Goal: Information Seeking & Learning: Understand process/instructions

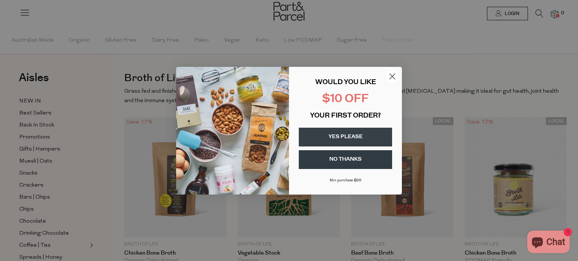
click at [394, 74] on icon "Close dialog" at bounding box center [392, 76] width 5 height 5
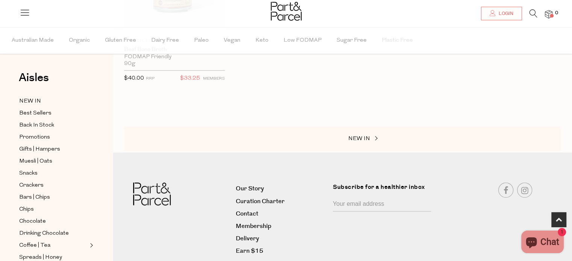
scroll to position [388, 0]
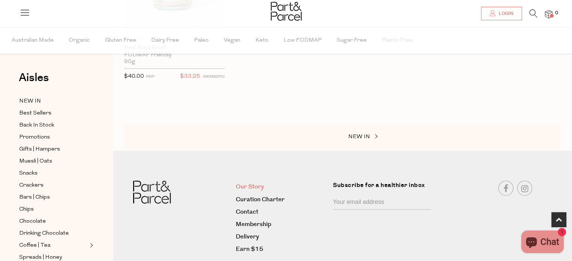
click at [251, 186] on link "Our Story" at bounding box center [281, 187] width 91 height 10
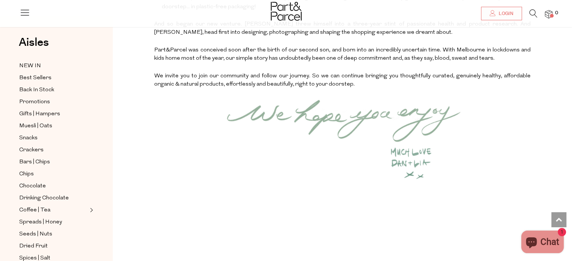
scroll to position [1063, 0]
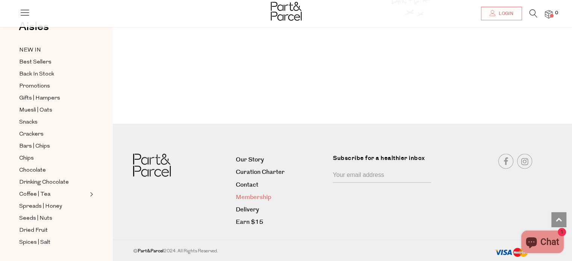
click at [250, 194] on link "Membership" at bounding box center [281, 198] width 91 height 10
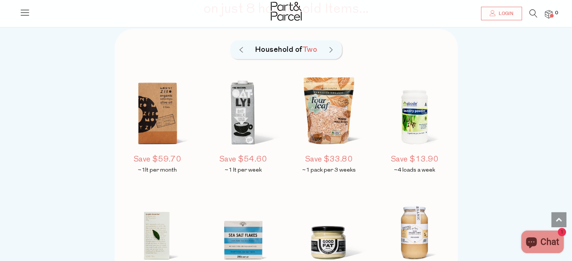
scroll to position [579, 0]
click at [242, 48] on img at bounding box center [241, 50] width 3 height 6
click at [332, 46] on div "Household of Six" at bounding box center [286, 49] width 112 height 19
click at [332, 48] on div "Household of Six" at bounding box center [286, 49] width 112 height 19
click at [331, 50] on img at bounding box center [330, 50] width 3 height 6
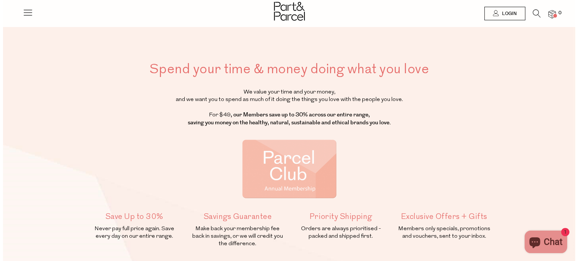
scroll to position [0, 0]
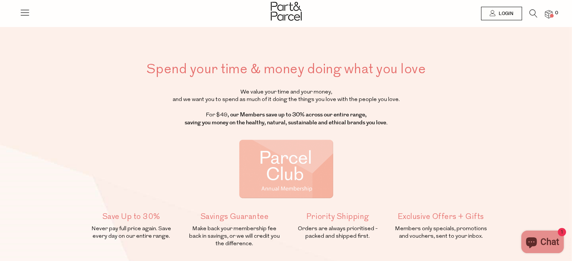
click at [23, 6] on div at bounding box center [25, 10] width 11 height 21
click at [24, 12] on icon at bounding box center [25, 12] width 11 height 11
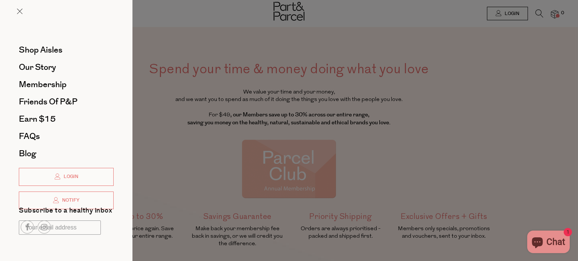
click at [68, 230] on div at bounding box center [66, 228] width 95 height 18
click at [64, 226] on div at bounding box center [66, 228] width 95 height 18
click at [61, 106] on span "Friends of P&P" at bounding box center [48, 102] width 59 height 12
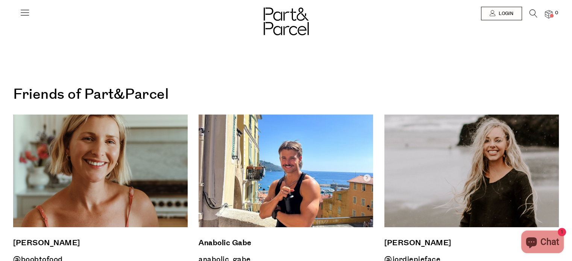
click at [27, 14] on icon at bounding box center [25, 12] width 11 height 11
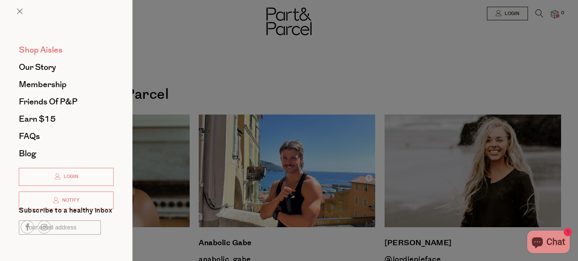
click at [27, 52] on span "Shop Aisles" at bounding box center [41, 50] width 44 height 12
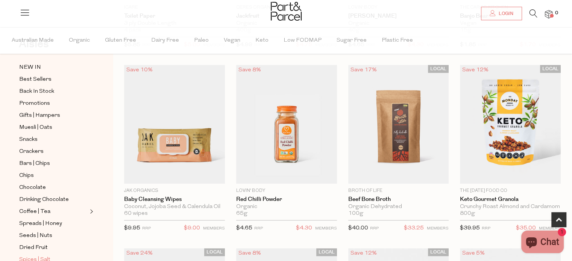
scroll to position [34, 0]
click at [34, 77] on span "Best Sellers" at bounding box center [35, 79] width 32 height 9
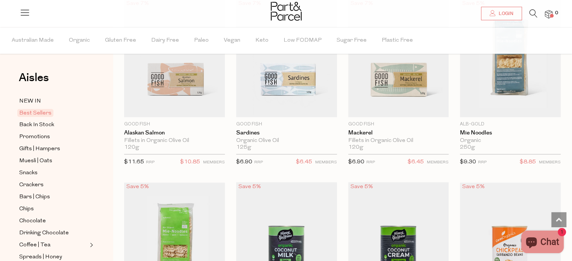
scroll to position [848, 0]
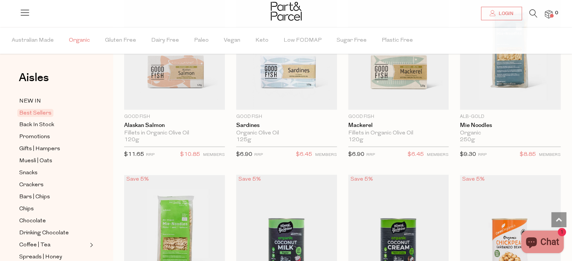
click at [79, 41] on span "Organic" at bounding box center [79, 40] width 21 height 26
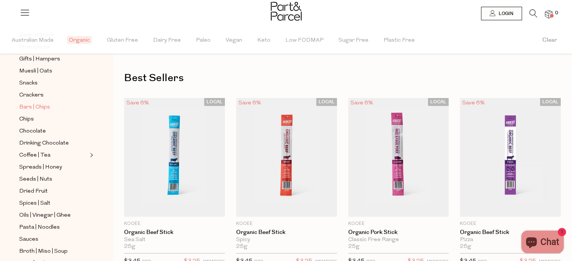
scroll to position [90, 0]
click at [44, 152] on span "Coffee | Tea" at bounding box center [34, 155] width 31 height 9
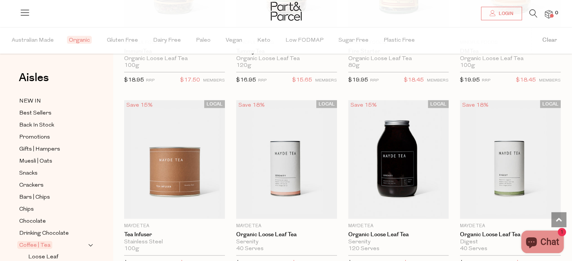
scroll to position [1672, 0]
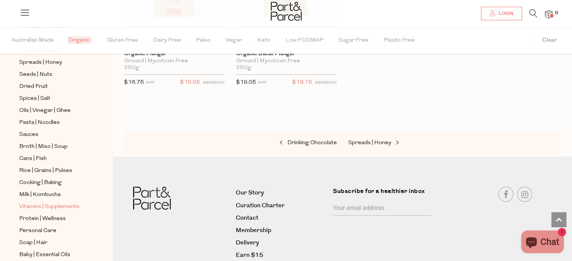
scroll to position [210, 0]
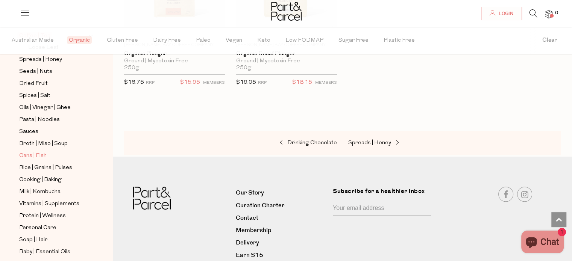
click at [24, 152] on span "Cans | Fish" at bounding box center [32, 156] width 27 height 9
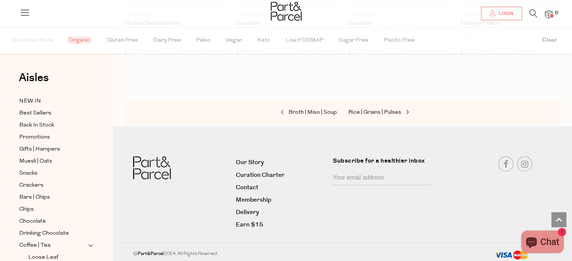
scroll to position [1128, 0]
click at [362, 179] on input "Your email address" at bounding box center [382, 178] width 98 height 14
type input "lovemojo@yahoo.com.au"
click input "Submit" at bounding box center [0, 0] width 0 height 0
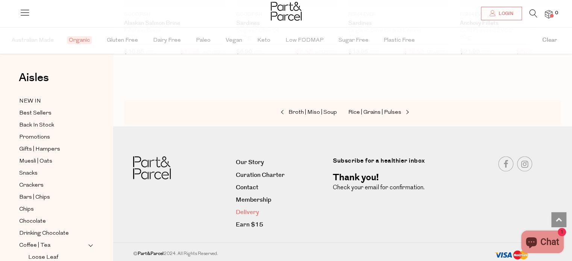
click at [259, 208] on link "Delivery" at bounding box center [281, 213] width 91 height 10
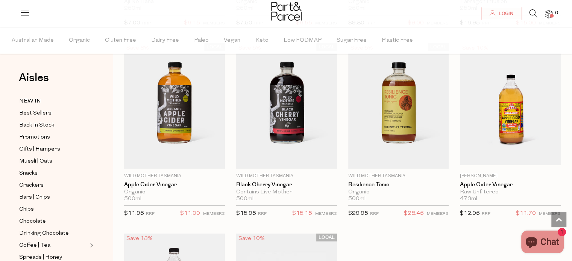
scroll to position [2082, 0]
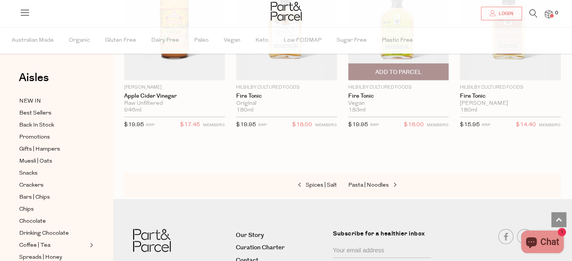
scroll to position [2378, 0]
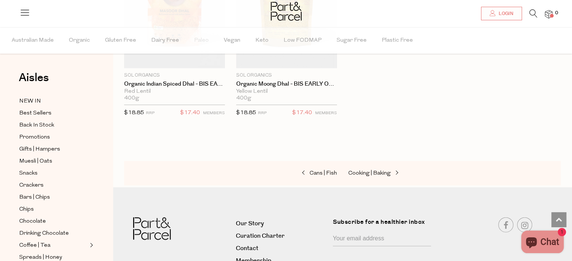
scroll to position [1815, 0]
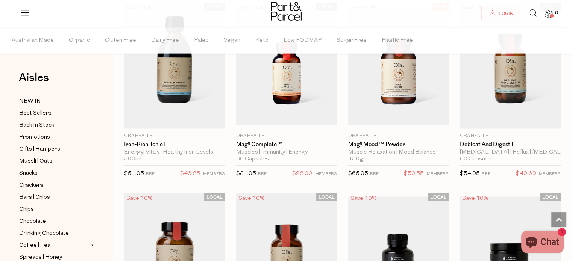
scroll to position [1746, 0]
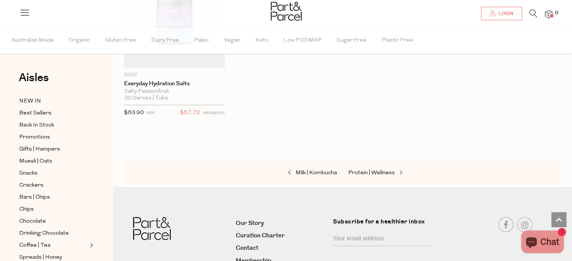
scroll to position [3104, 0]
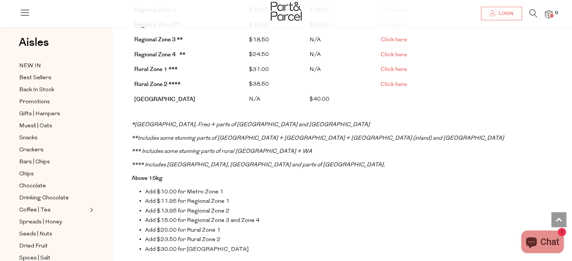
scroll to position [246, 0]
click at [396, 67] on span "Click here" at bounding box center [393, 70] width 26 height 8
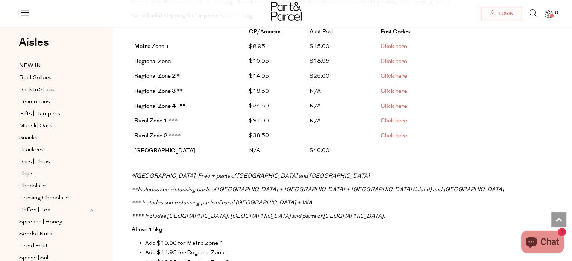
scroll to position [193, 0]
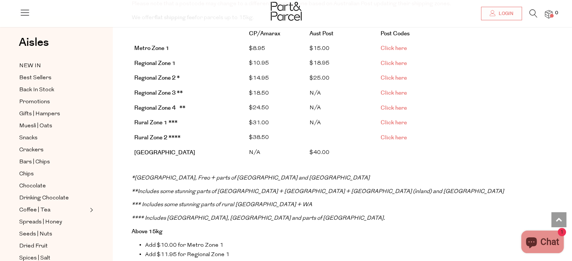
click at [395, 63] on span "Click here" at bounding box center [393, 63] width 26 height 8
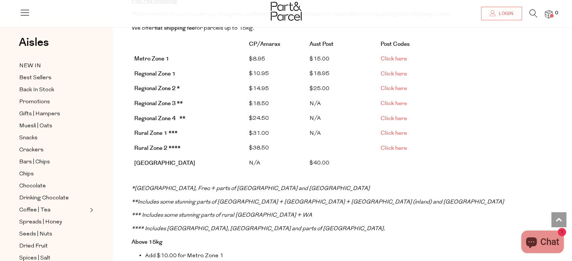
scroll to position [182, 0]
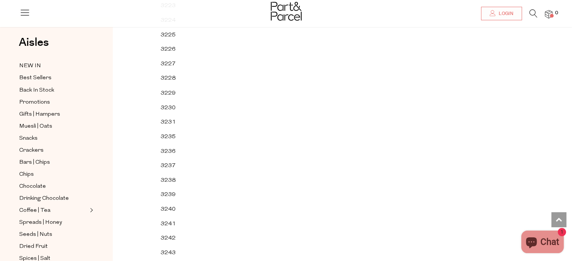
scroll to position [4204, 0]
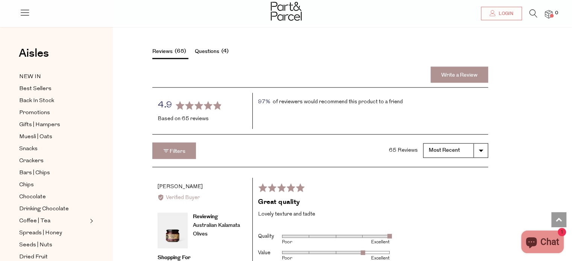
scroll to position [1060, 0]
